Goal: Information Seeking & Learning: Learn about a topic

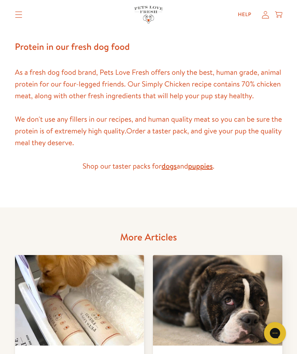
scroll to position [1579, 0]
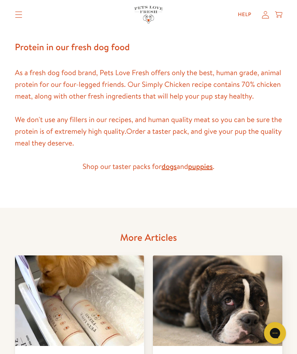
click at [206, 162] on link "puppies" at bounding box center [200, 166] width 25 height 10
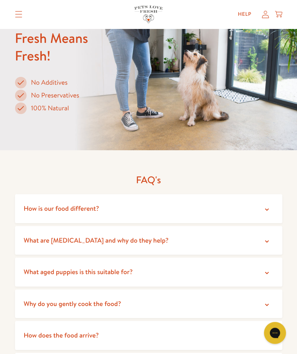
scroll to position [1441, 0]
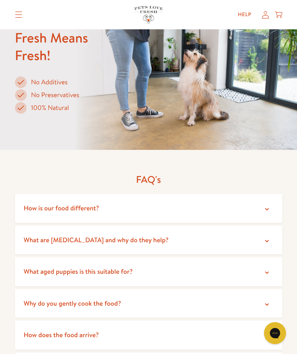
click at [268, 269] on icon at bounding box center [266, 272] width 7 height 7
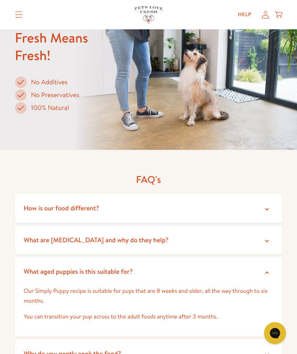
click at [267, 269] on icon at bounding box center [266, 272] width 7 height 7
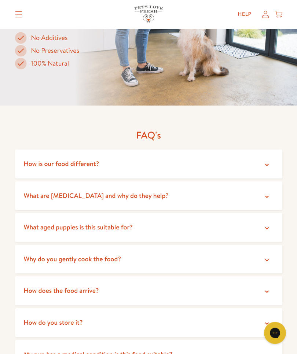
scroll to position [1491, 0]
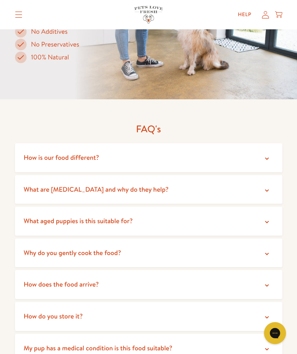
click at [268, 284] on icon at bounding box center [267, 285] width 4 height 2
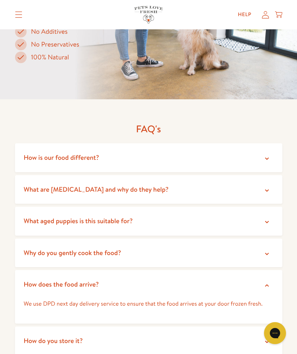
click at [266, 284] on icon at bounding box center [266, 285] width 4 height 2
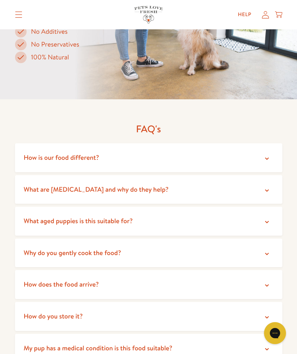
click at [268, 313] on icon at bounding box center [266, 316] width 7 height 7
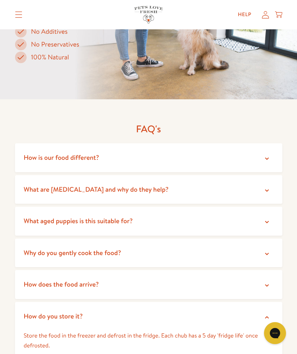
click at [267, 313] on icon at bounding box center [266, 316] width 7 height 7
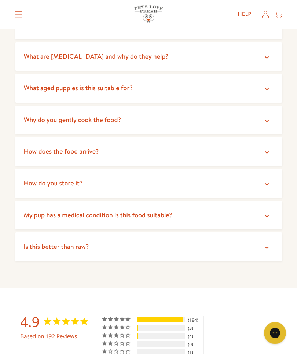
scroll to position [1624, 0]
click at [268, 212] on icon at bounding box center [266, 215] width 7 height 7
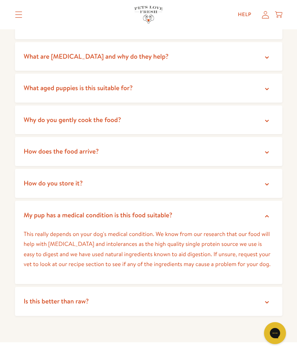
click at [266, 215] on icon at bounding box center [266, 216] width 4 height 2
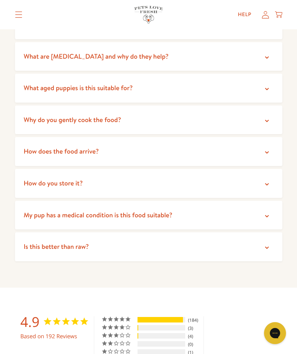
click at [267, 232] on summary "Is this better than raw?" at bounding box center [148, 246] width 267 height 29
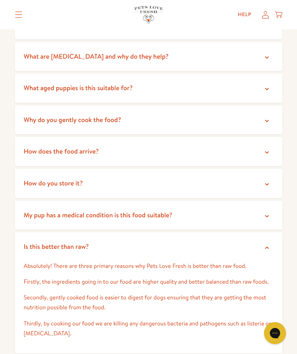
click at [271, 232] on summary "Is this better than raw?" at bounding box center [148, 246] width 267 height 29
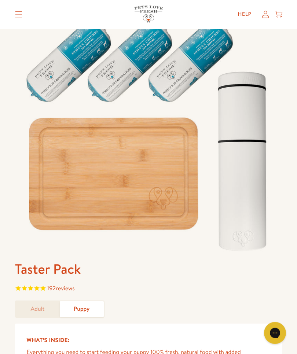
scroll to position [0, 0]
